Goal: Task Accomplishment & Management: Use online tool/utility

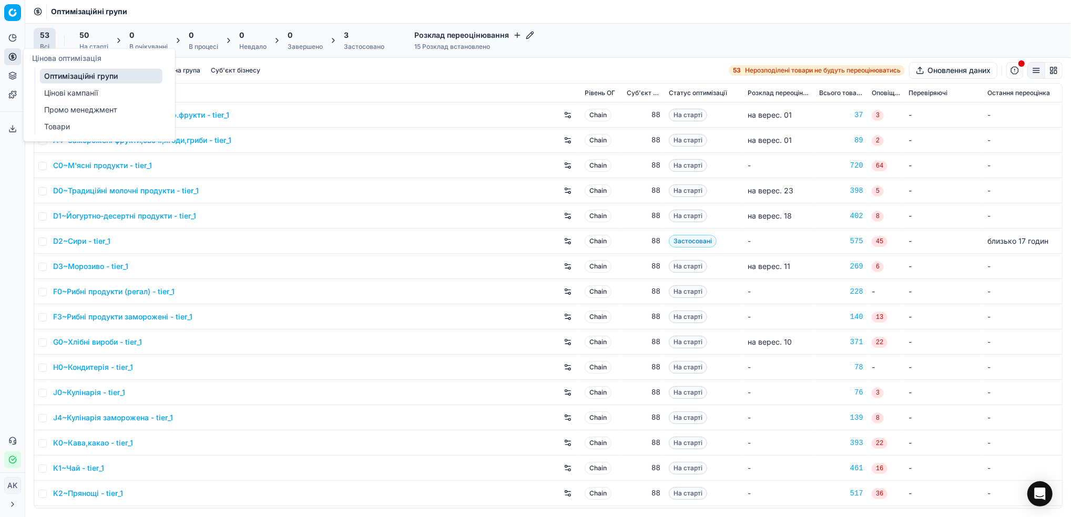
click at [60, 88] on link "Цінові кампанії" at bounding box center [101, 93] width 123 height 15
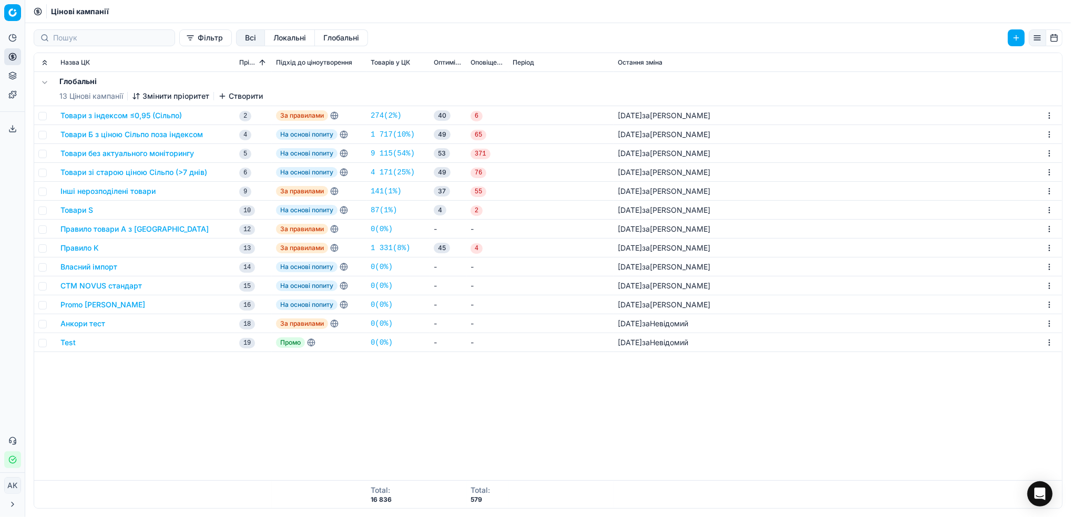
click at [127, 117] on button "Товари з індексом ≤0,95 (Сільпо)" at bounding box center [120, 115] width 121 height 11
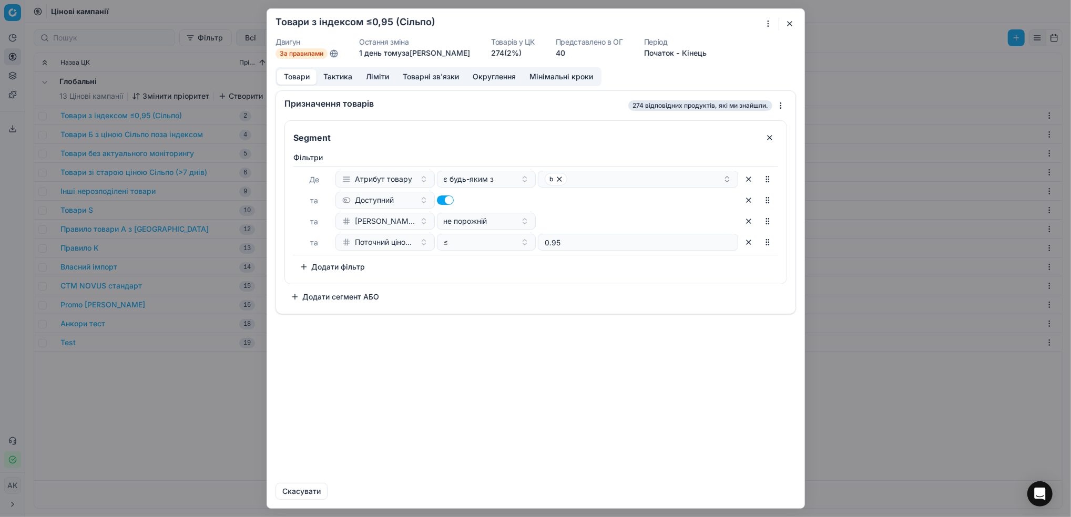
click at [341, 75] on button "Тактика" at bounding box center [338, 76] width 43 height 15
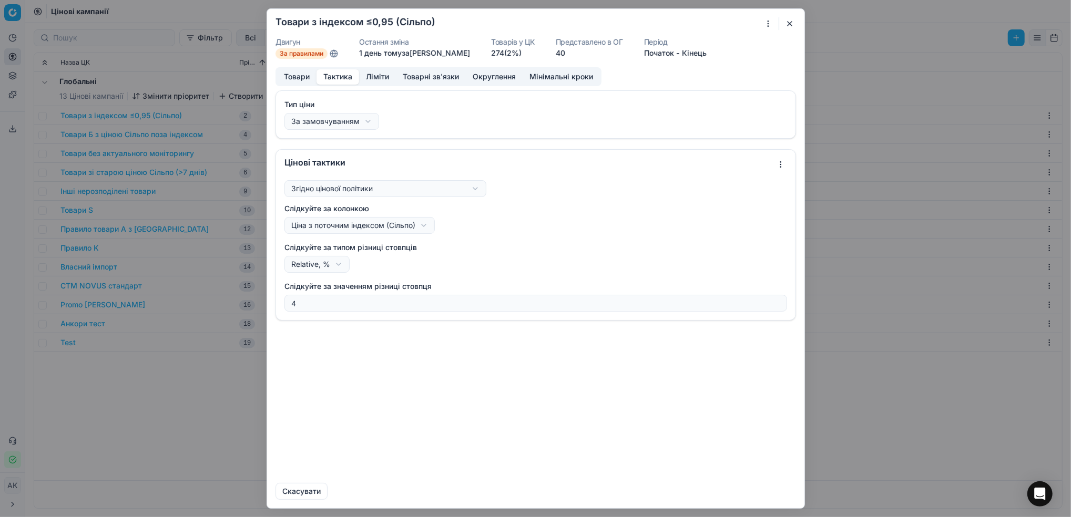
click at [383, 78] on button "Ліміти" at bounding box center [377, 76] width 37 height 15
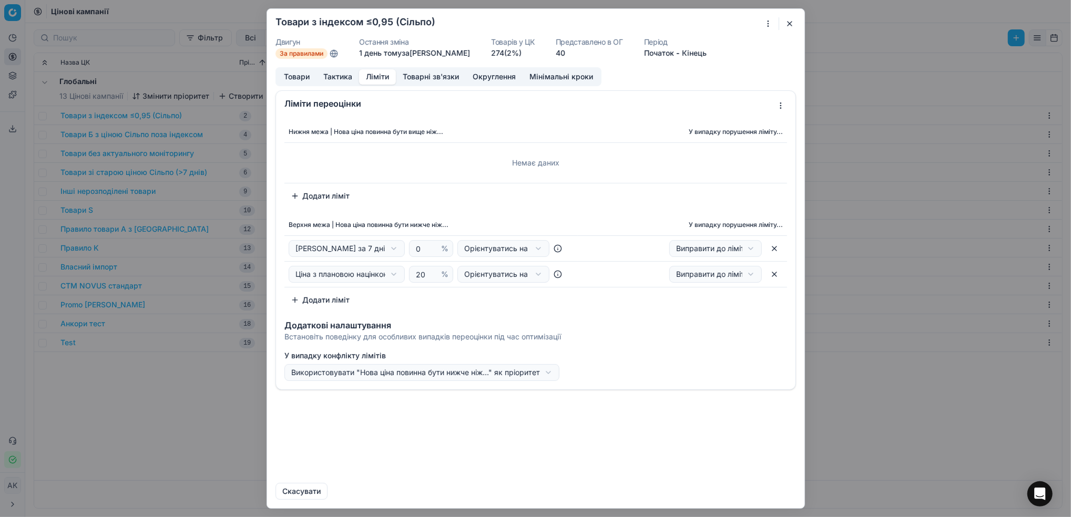
click at [297, 77] on button "Товари" at bounding box center [296, 76] width 39 height 15
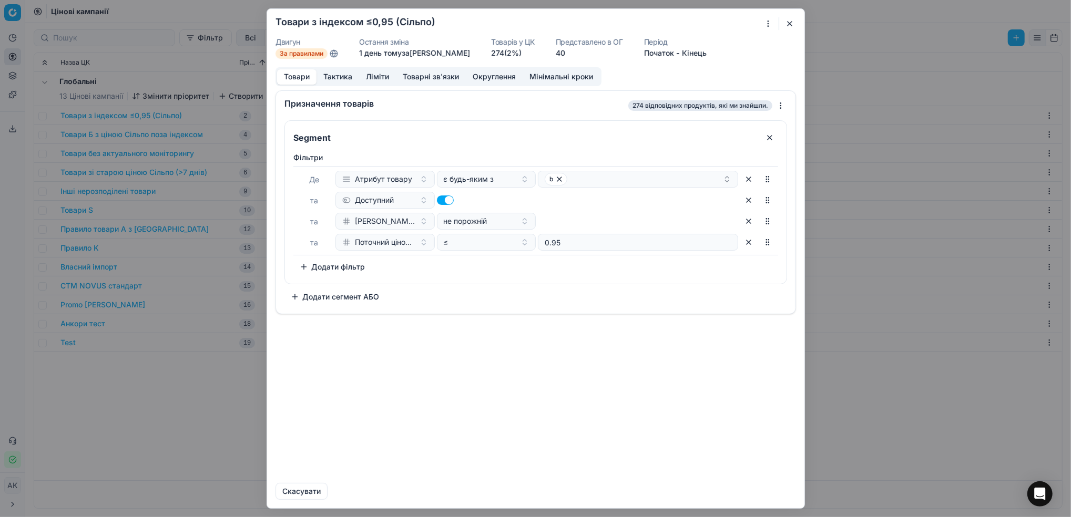
click at [339, 78] on button "Тактика" at bounding box center [338, 76] width 43 height 15
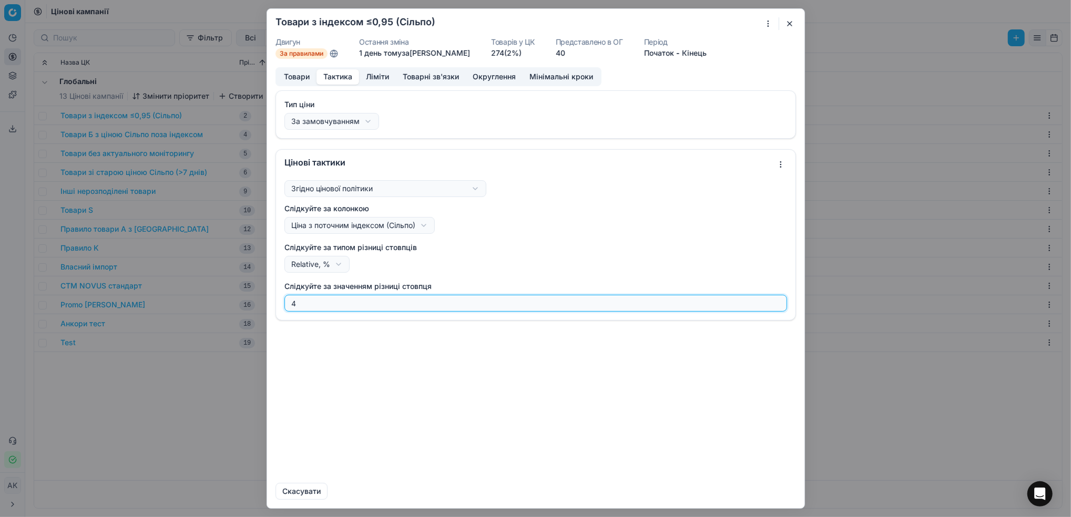
click at [326, 307] on input "4" at bounding box center [535, 304] width 493 height 16
type input "2"
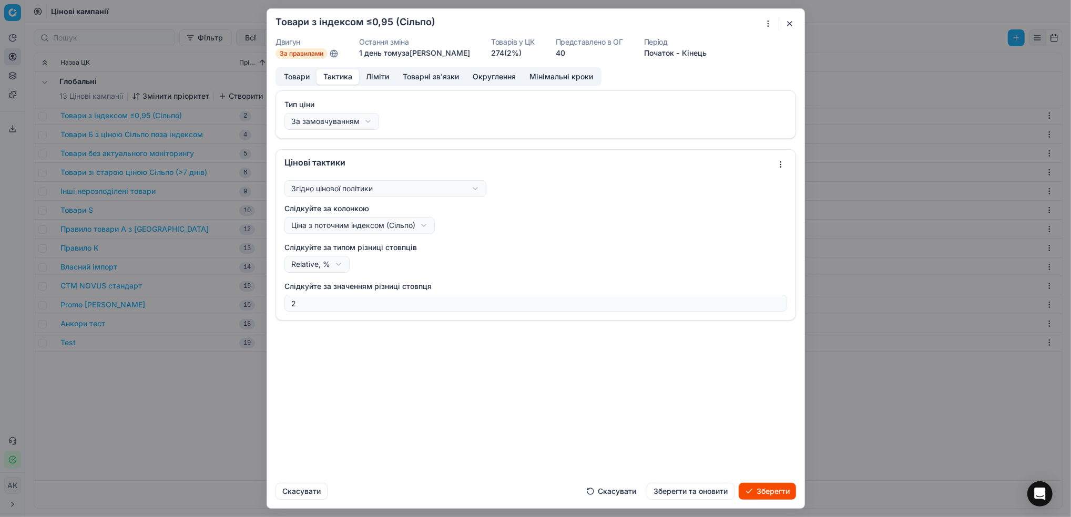
click at [691, 496] on button "Зберегти та оновити" at bounding box center [691, 491] width 88 height 17
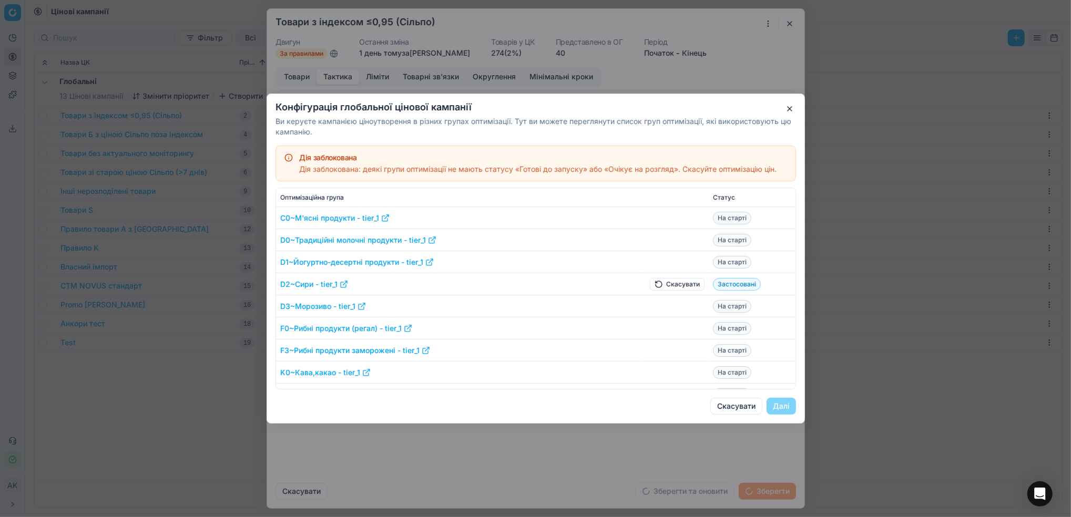
click at [656, 288] on button "Скасувати" at bounding box center [677, 284] width 55 height 13
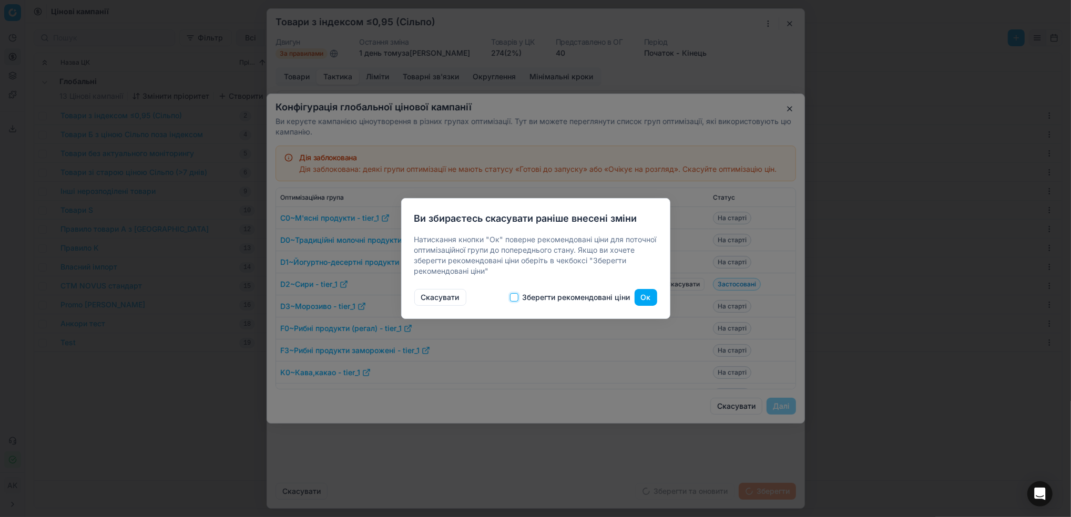
click at [514, 293] on input "Зберегти рекомендовані ціни" at bounding box center [514, 297] width 8 height 8
checkbox input "true"
click at [644, 297] on button "Ок" at bounding box center [646, 297] width 23 height 17
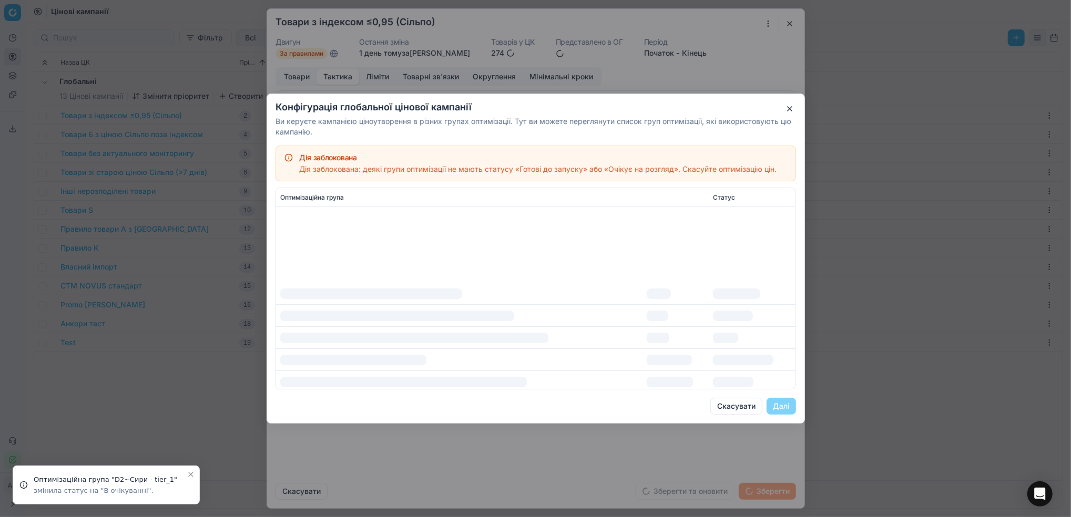
scroll to position [140, 0]
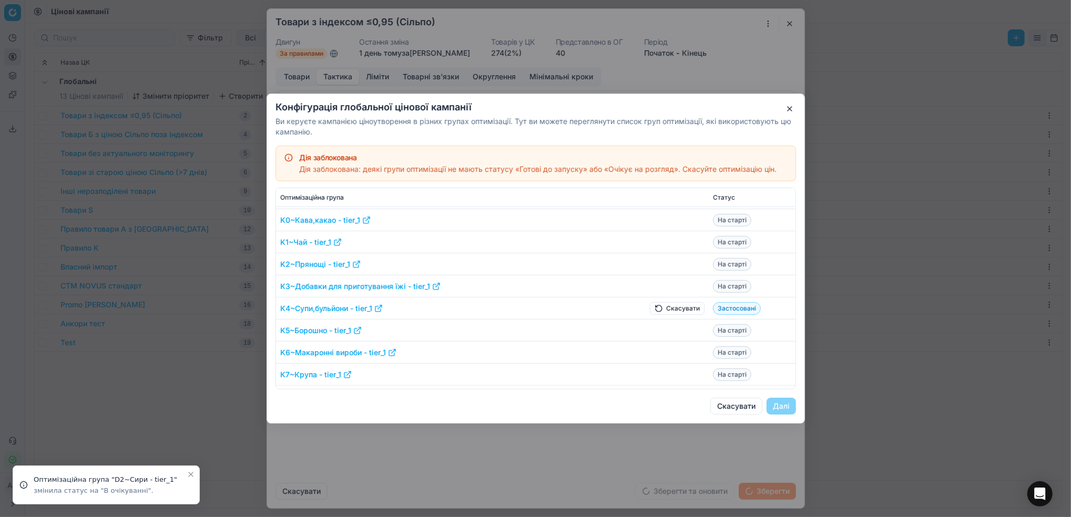
click at [659, 309] on button "Скасувати" at bounding box center [677, 308] width 55 height 13
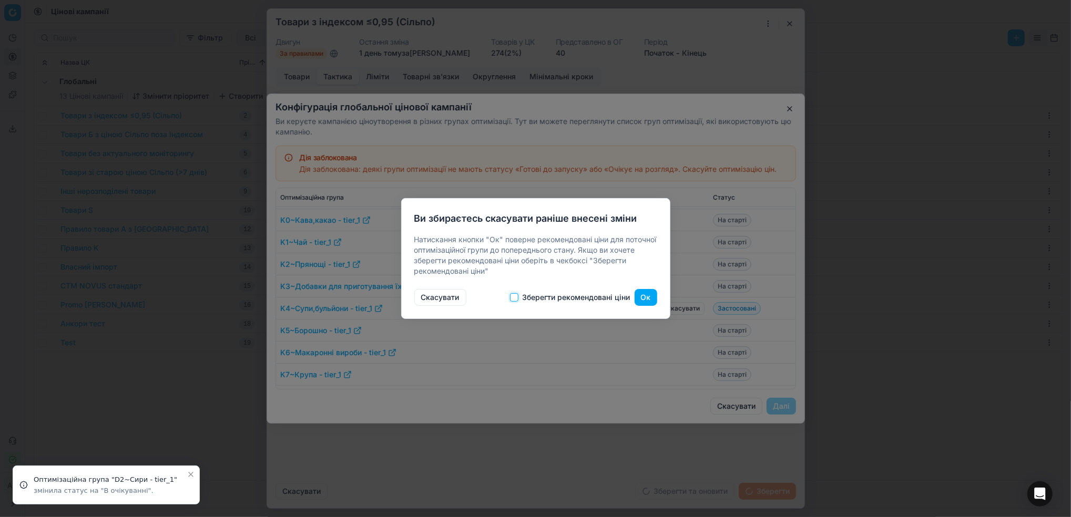
click at [514, 298] on input "Зберегти рекомендовані ціни" at bounding box center [514, 297] width 8 height 8
checkbox input "true"
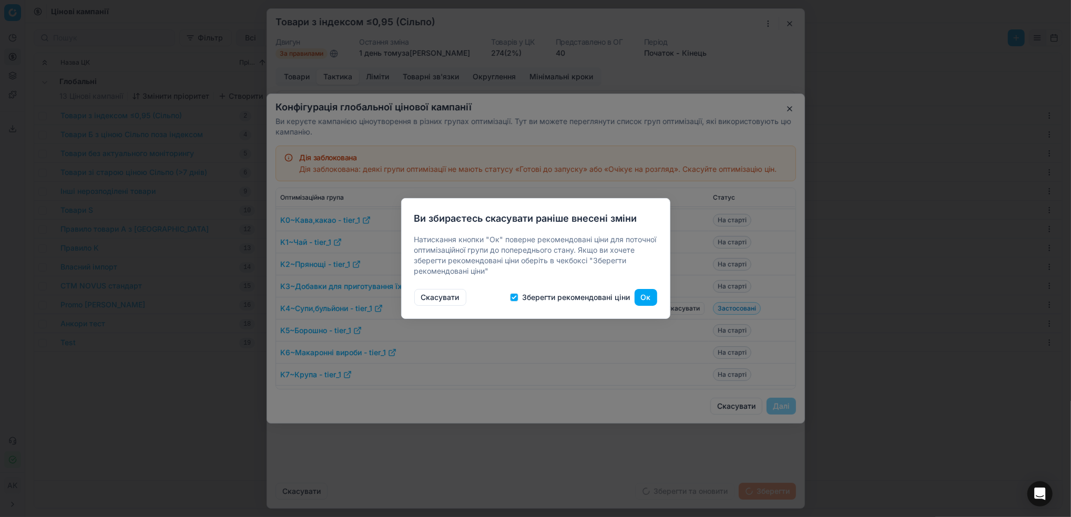
click at [646, 303] on button "Ок" at bounding box center [646, 297] width 23 height 17
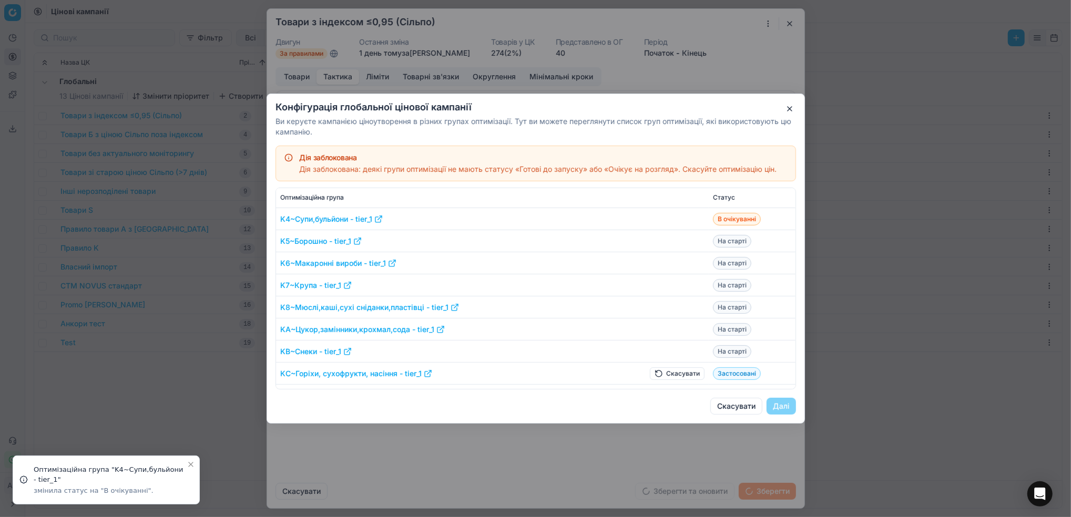
scroll to position [280, 0]
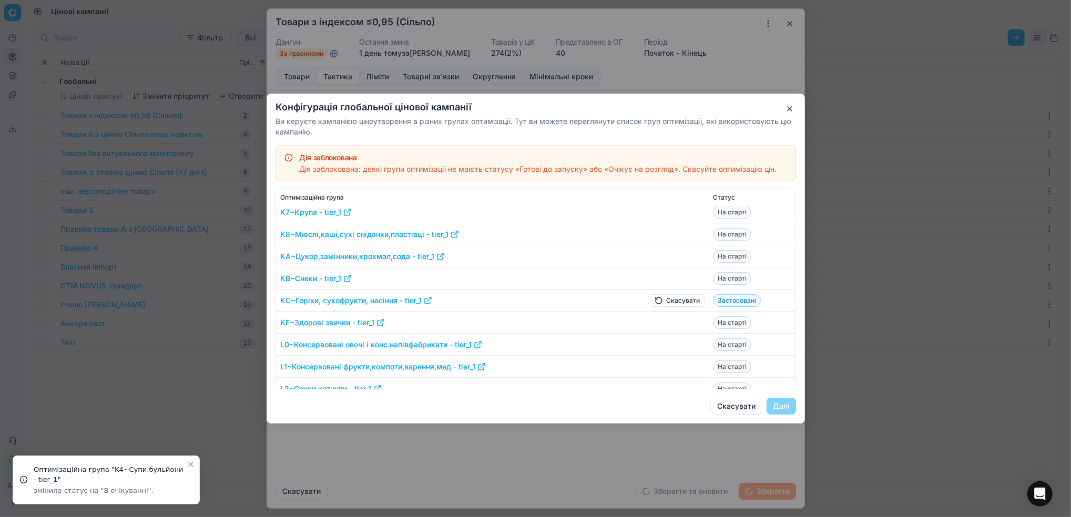
click at [670, 296] on button "Скасувати" at bounding box center [677, 300] width 55 height 13
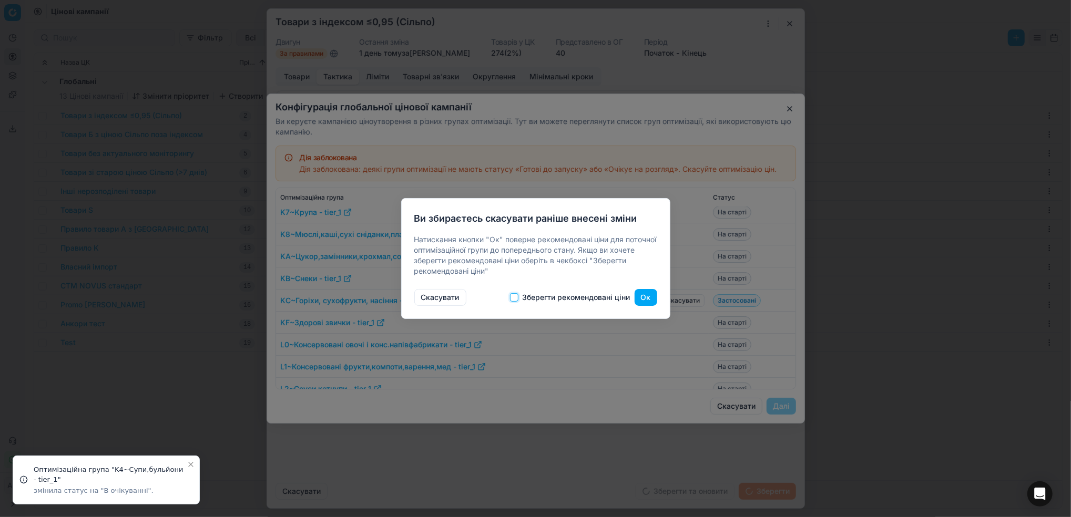
click at [512, 301] on input "Зберегти рекомендовані ціни" at bounding box center [514, 297] width 8 height 8
checkbox input "true"
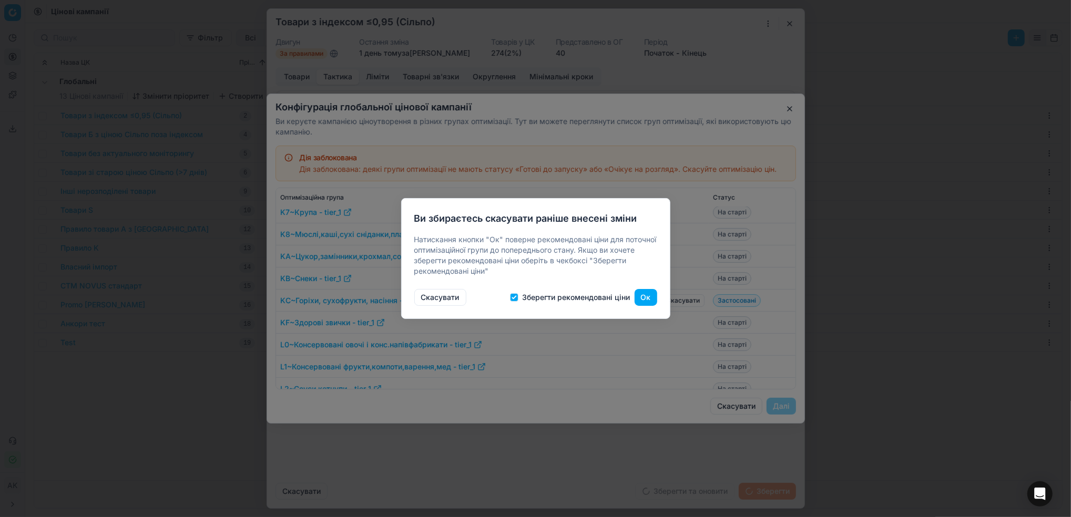
click at [647, 300] on button "Ок" at bounding box center [646, 297] width 23 height 17
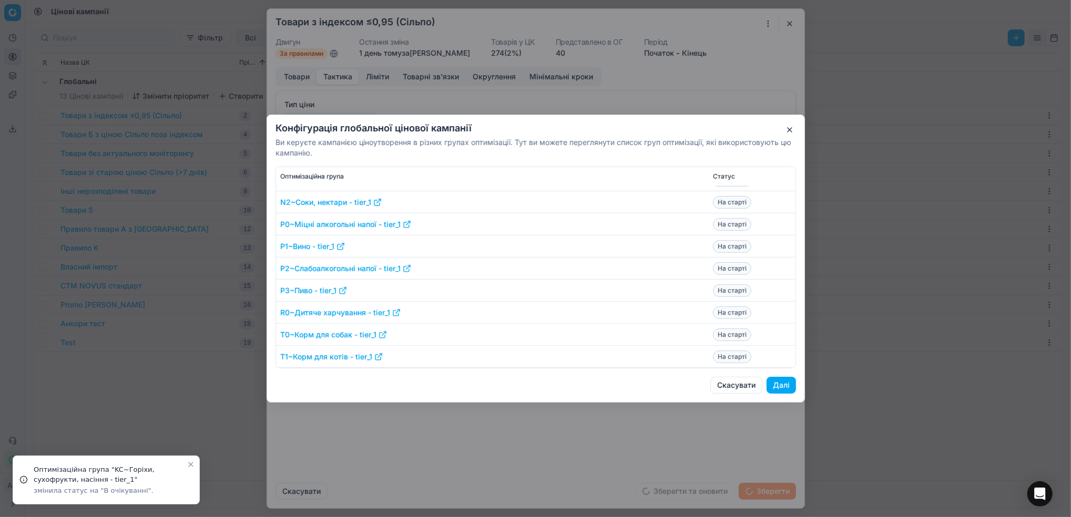
scroll to position [610, 0]
click at [792, 384] on button "Далі" at bounding box center [781, 385] width 29 height 17
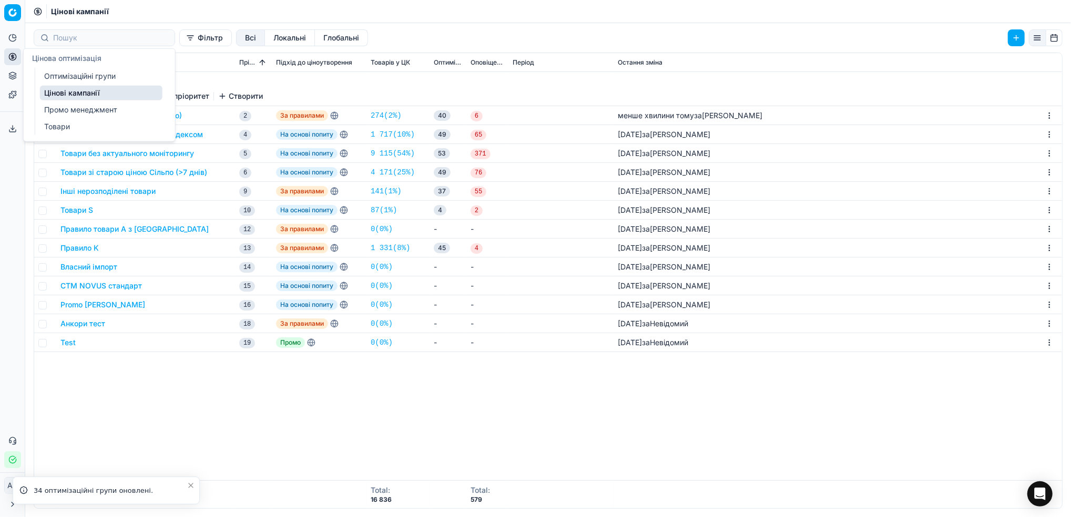
click at [85, 73] on link "Оптимізаційні групи" at bounding box center [101, 76] width 123 height 15
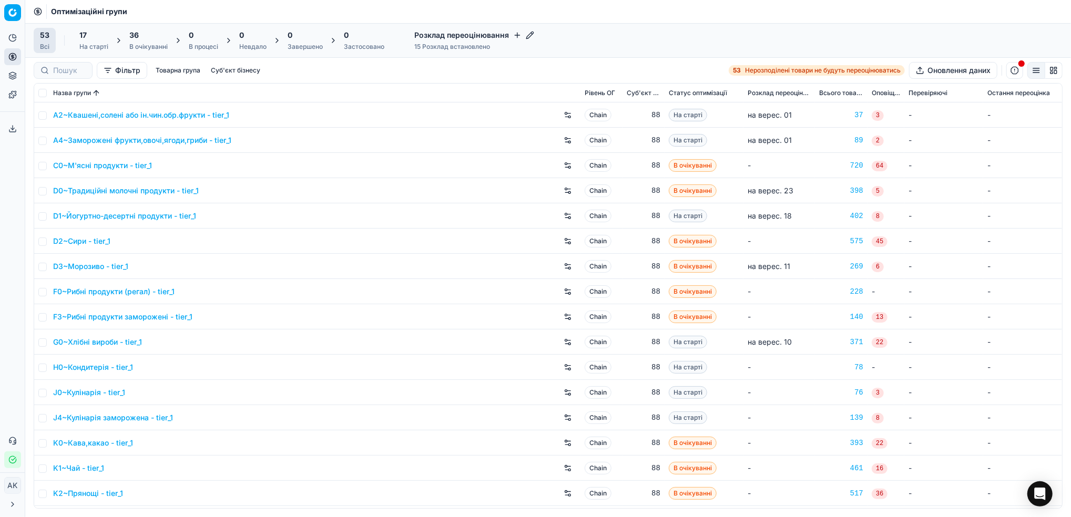
click at [157, 41] on div "36 В очікуванні" at bounding box center [148, 40] width 38 height 21
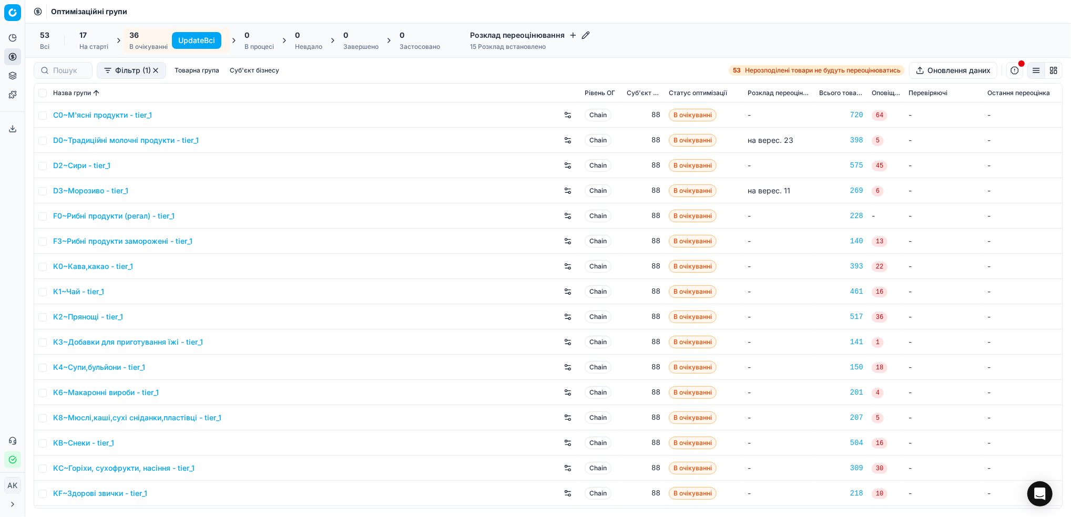
click at [196, 43] on button "Update Всі" at bounding box center [196, 40] width 49 height 17
